Goal: Transaction & Acquisition: Purchase product/service

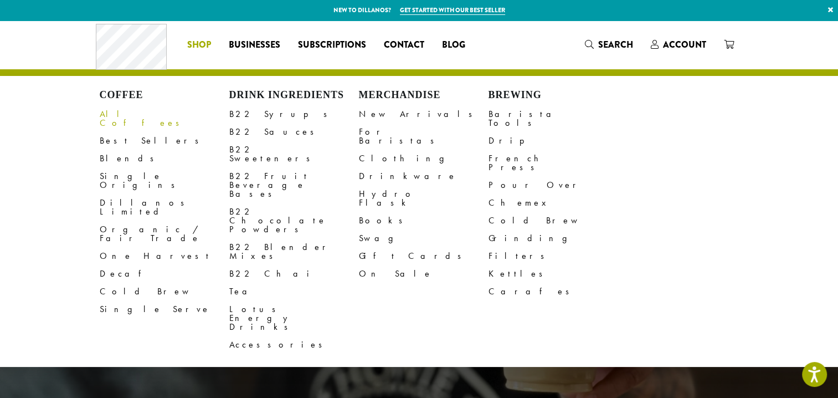
click at [136, 114] on link "All Coffees" at bounding box center [165, 118] width 130 height 27
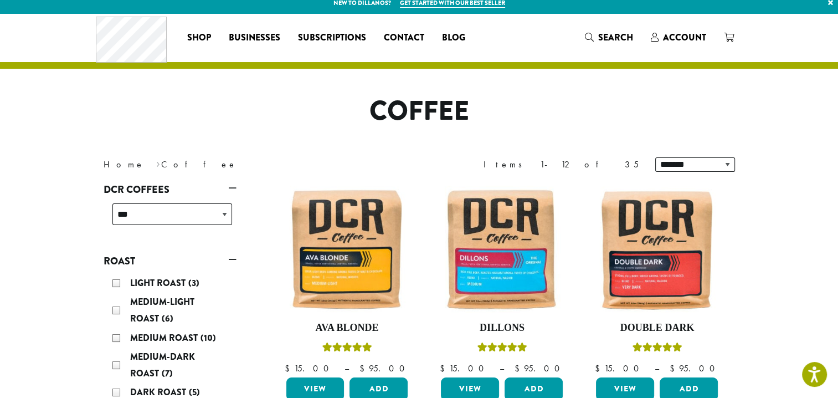
scroll to position [185, 0]
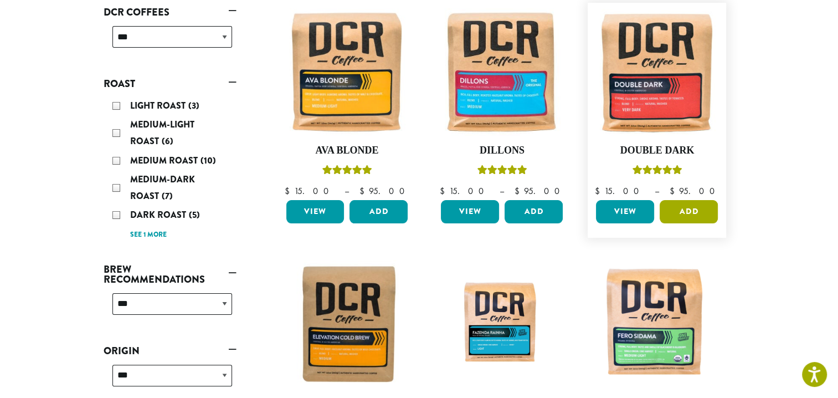
click at [674, 211] on button "Add" at bounding box center [689, 211] width 58 height 23
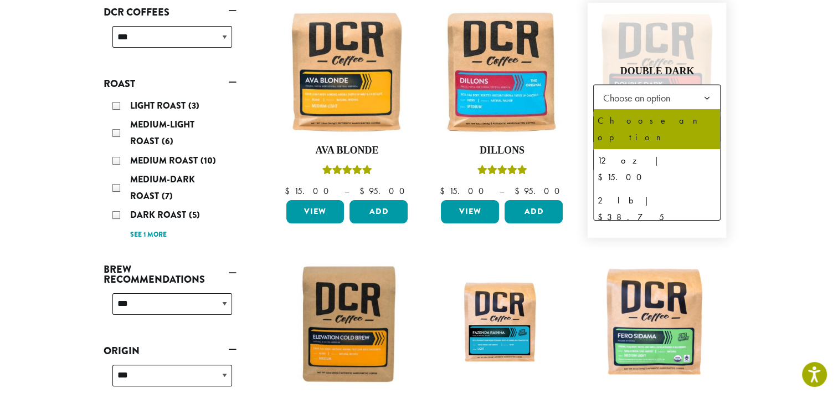
click at [638, 94] on span "Choose an option" at bounding box center [639, 98] width 83 height 22
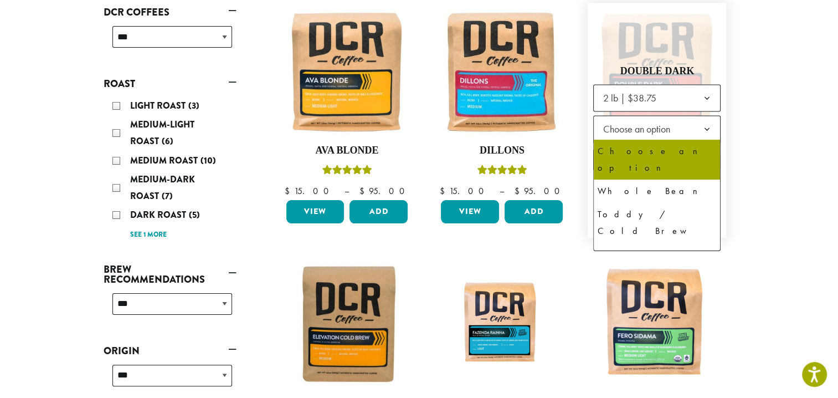
click at [619, 132] on span "Choose an option" at bounding box center [639, 129] width 83 height 22
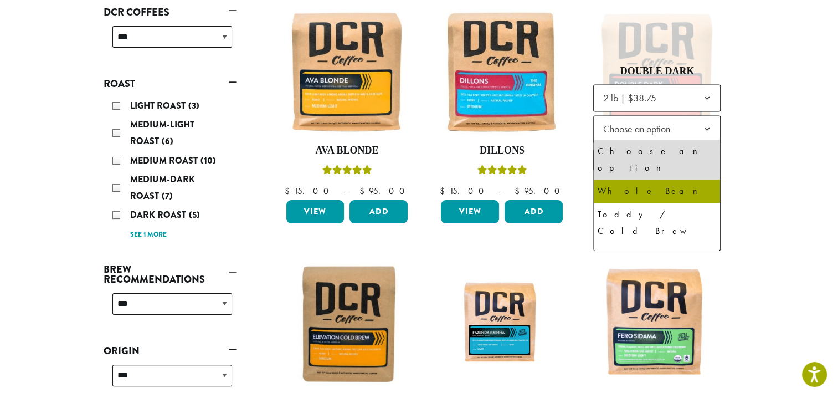
select select "**********"
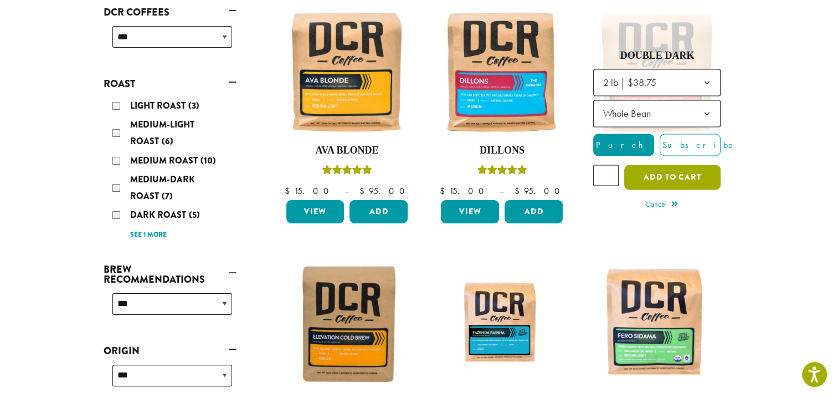
click at [677, 182] on button "Add to cart" at bounding box center [672, 177] width 96 height 25
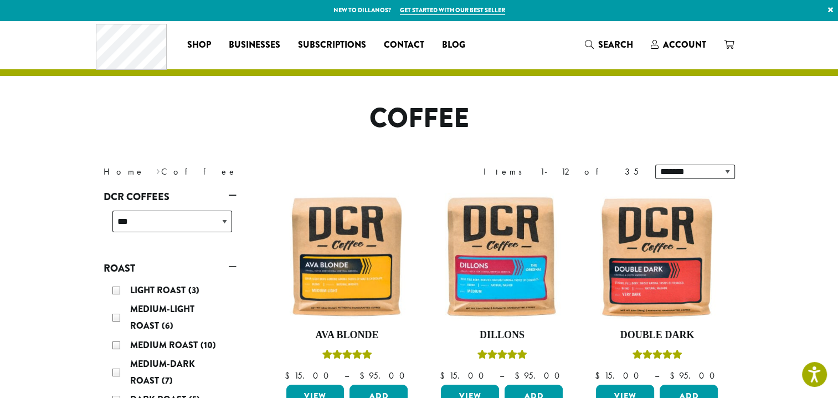
scroll to position [185, 0]
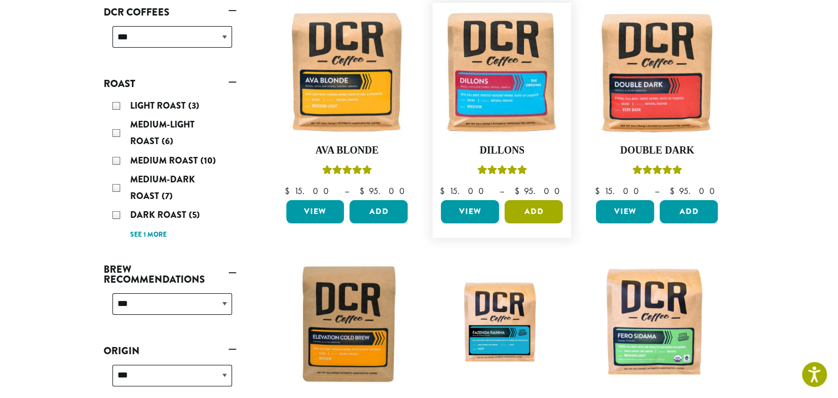
click at [527, 209] on button "Add" at bounding box center [534, 211] width 58 height 23
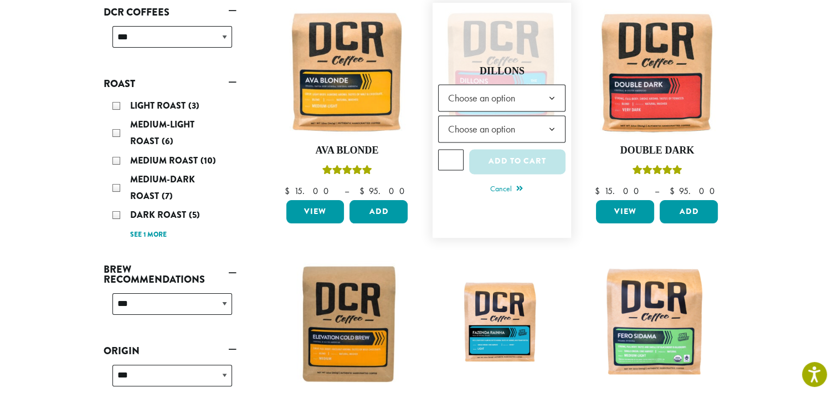
click at [513, 98] on span "Choose an option" at bounding box center [484, 98] width 83 height 22
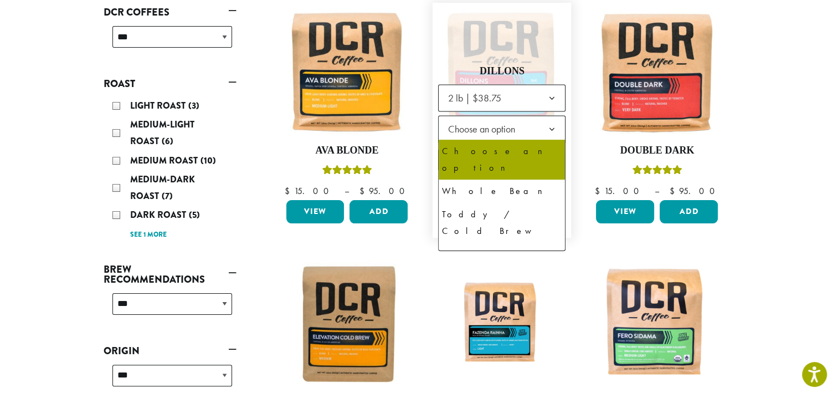
click at [478, 132] on span "Choose an option" at bounding box center [484, 129] width 83 height 22
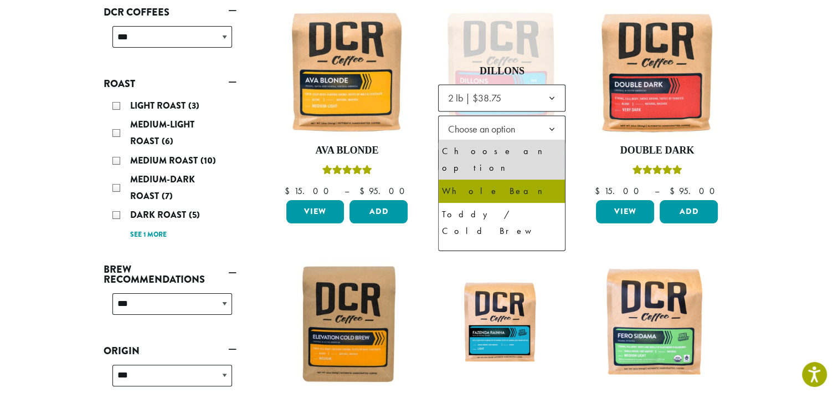
select select "**********"
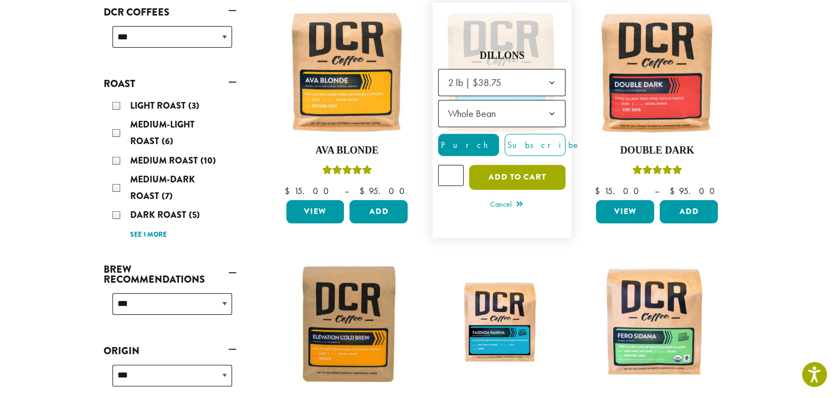
click at [509, 180] on button "Add to cart" at bounding box center [517, 177] width 96 height 25
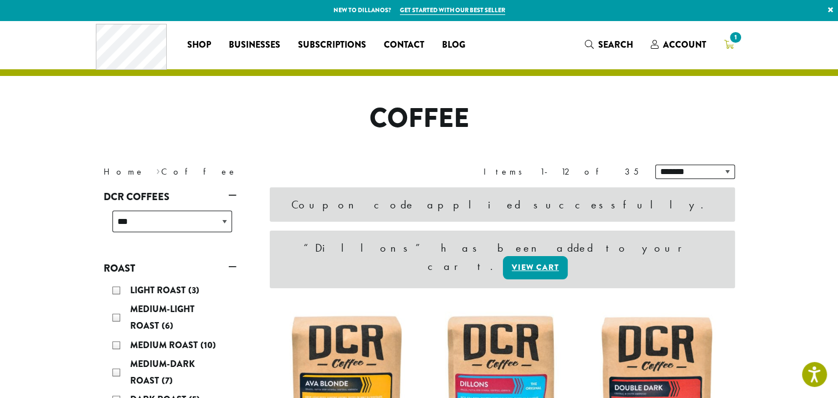
click at [734, 39] on span "1" at bounding box center [735, 37] width 15 height 15
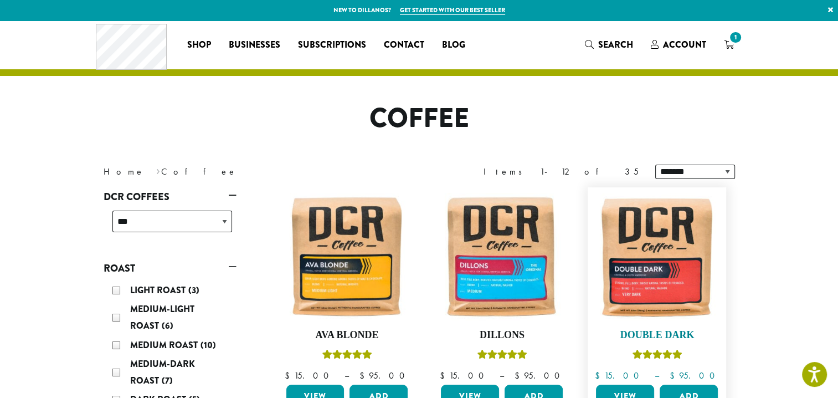
scroll to position [185, 0]
